Goal: Information Seeking & Learning: Learn about a topic

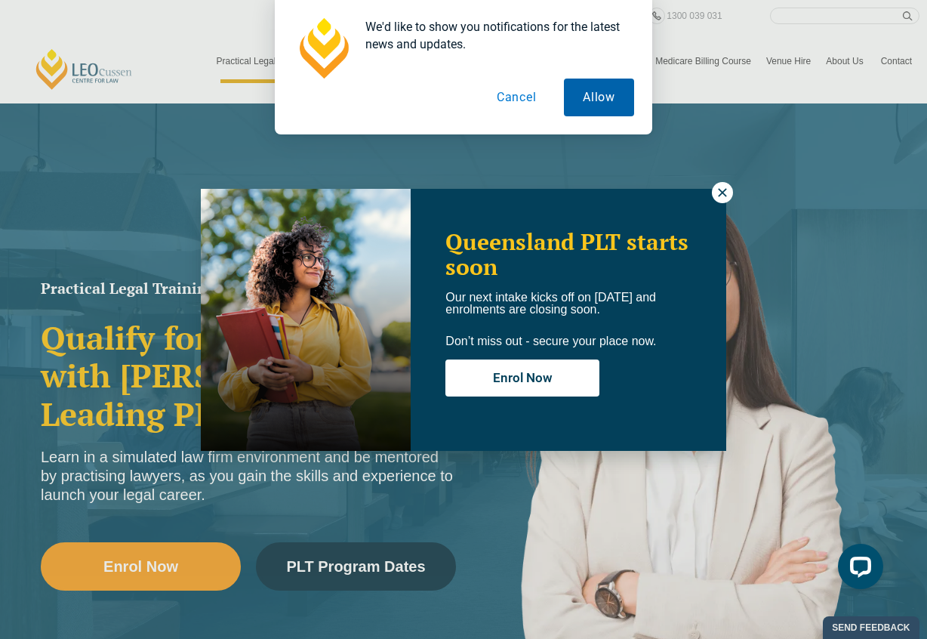
click at [580, 91] on button "Allow" at bounding box center [599, 98] width 70 height 38
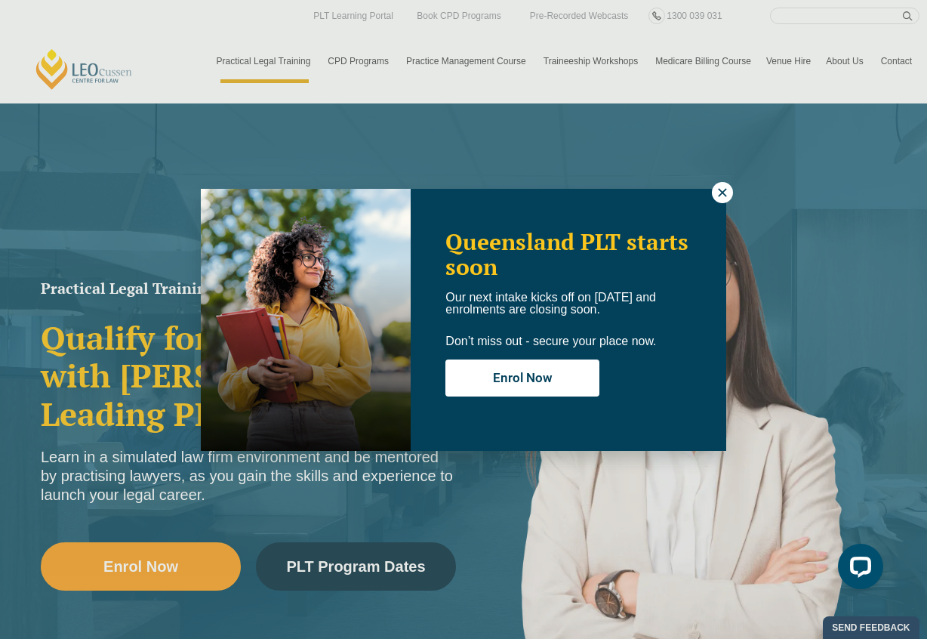
click at [721, 194] on icon at bounding box center [722, 192] width 8 height 8
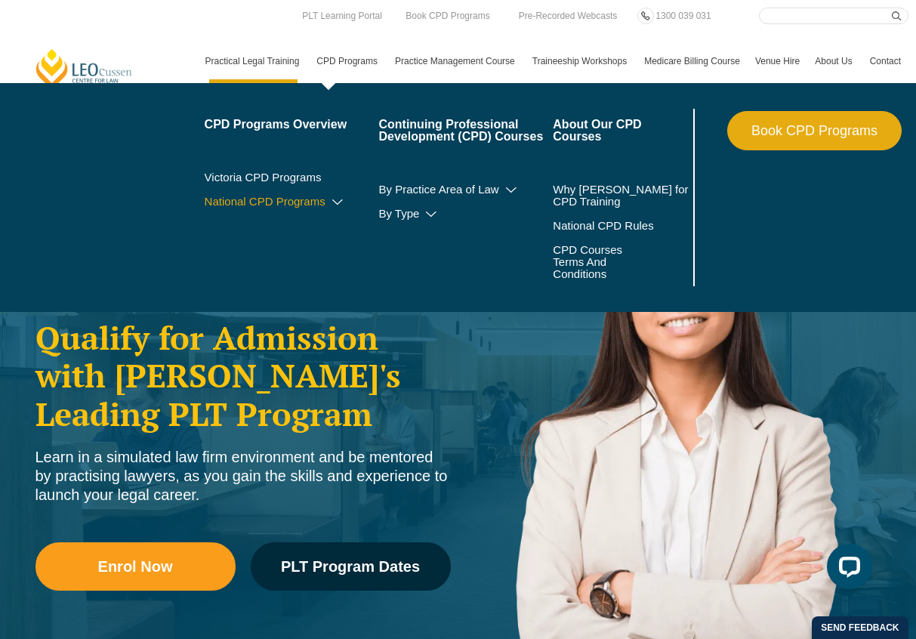
click at [325, 202] on link "National CPD Programs" at bounding box center [292, 202] width 174 height 12
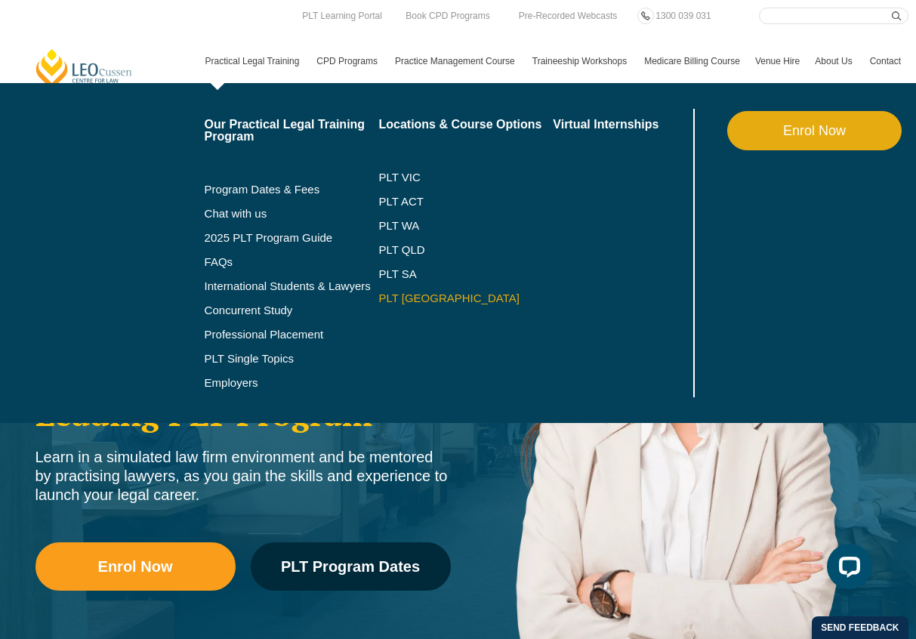
click at [409, 295] on link "PLT [GEOGRAPHIC_DATA]" at bounding box center [465, 298] width 174 height 12
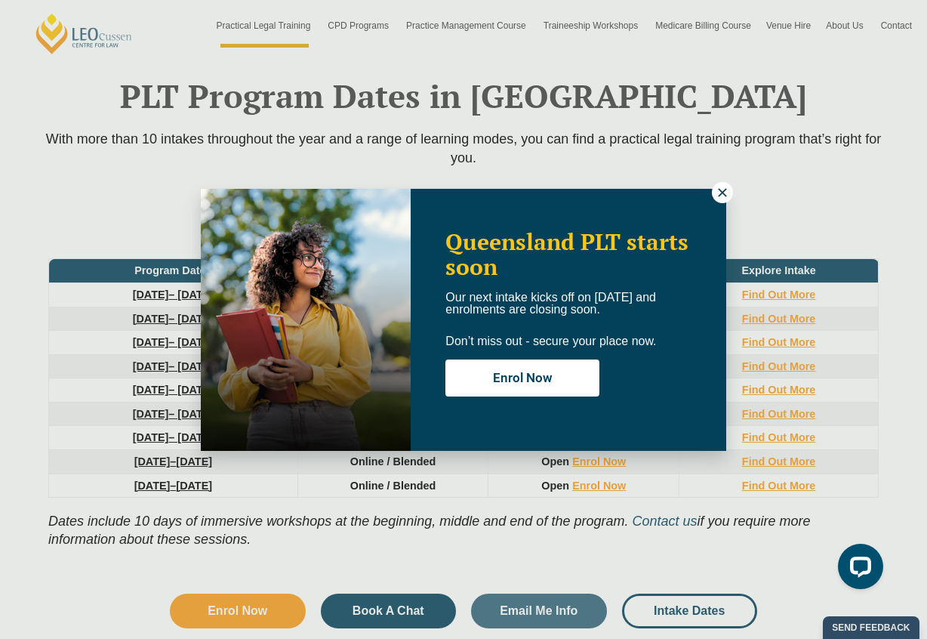
scroll to position [1965, 0]
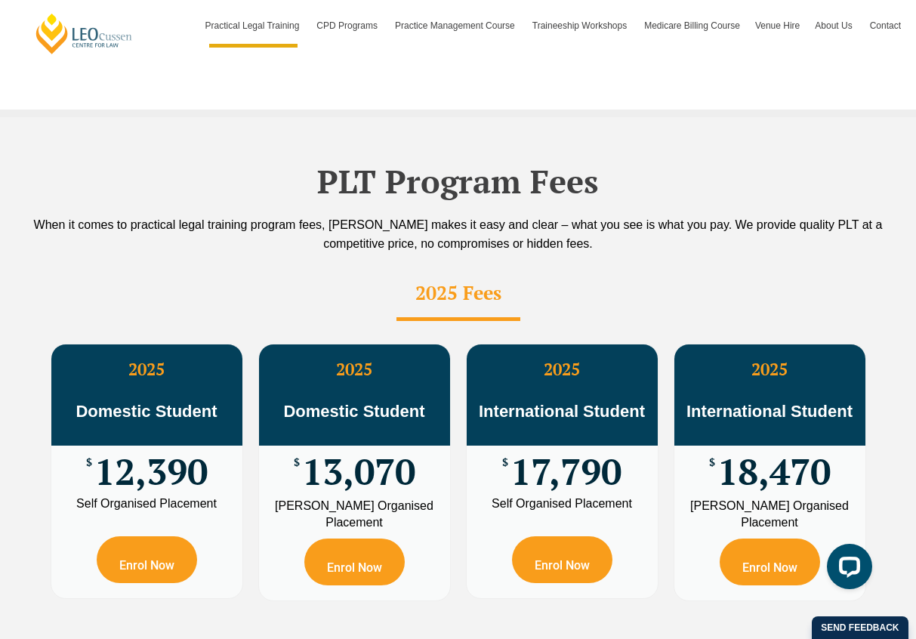
scroll to position [2793, 0]
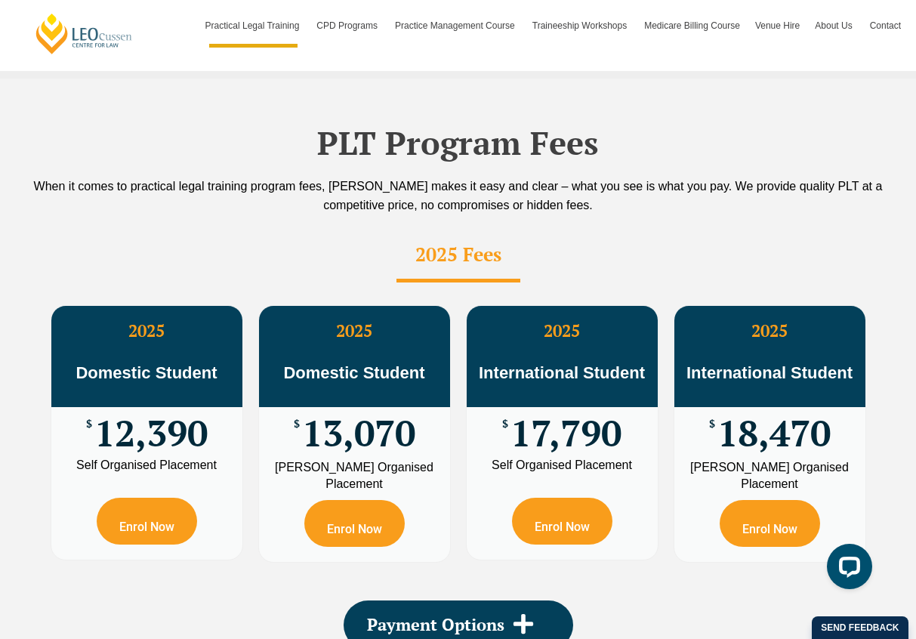
click at [741, 183] on div "PLT Program Fees When it comes to practical legal training program fees, Leo Cu…" at bounding box center [458, 387] width 861 height 616
